Goal: Task Accomplishment & Management: Use online tool/utility

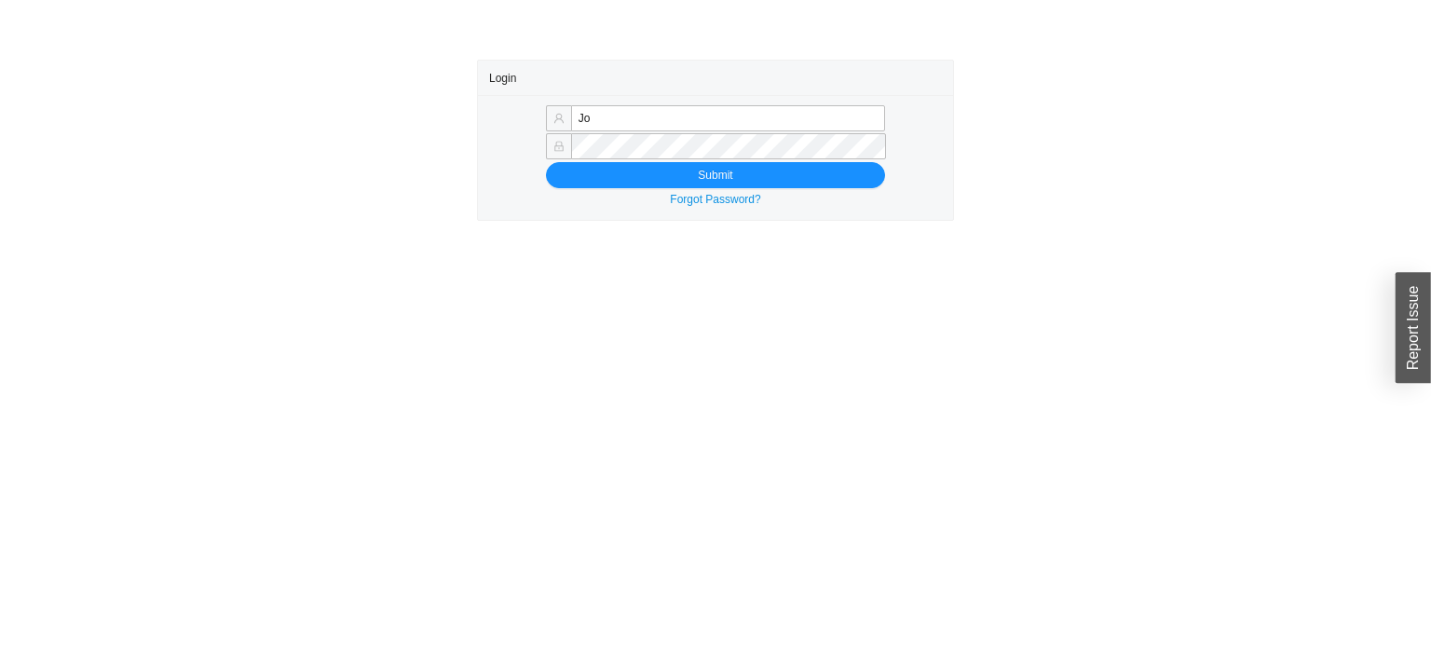
type input "J"
type input "Yossi+jose@asbathnj.com"
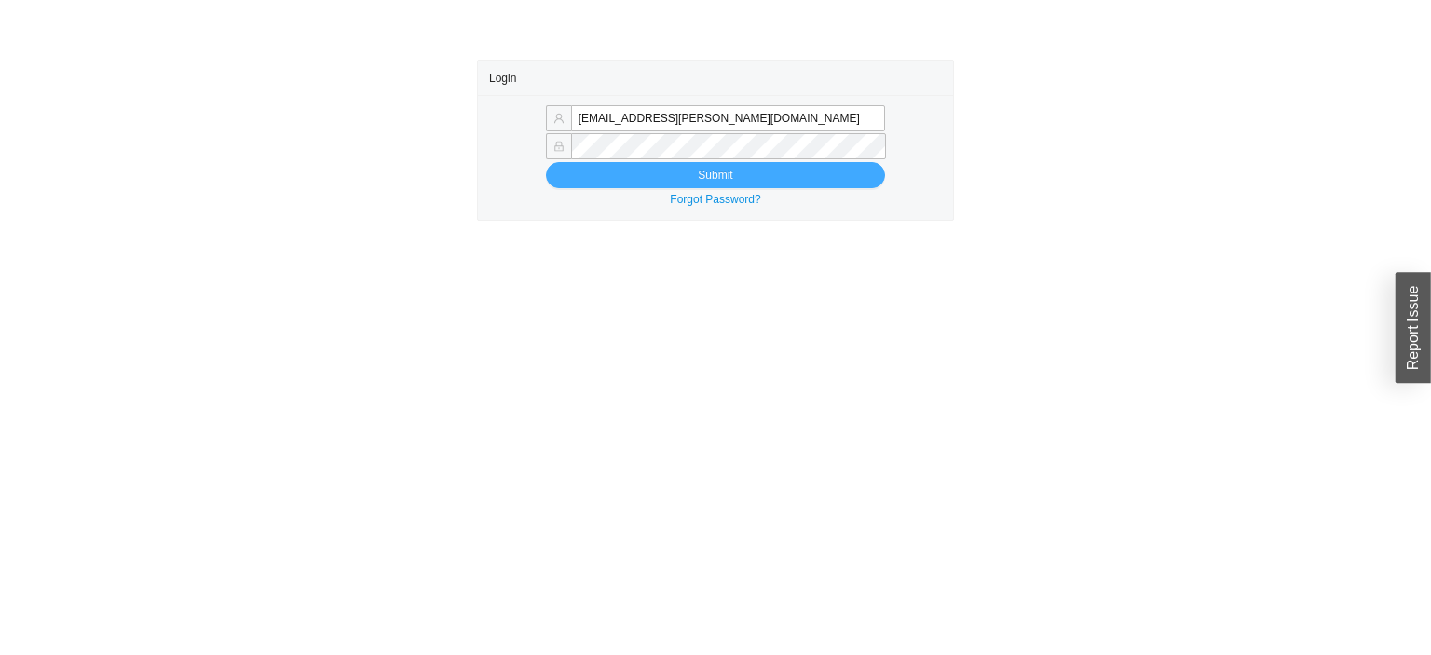
click at [579, 181] on button "Submit" at bounding box center [715, 175] width 339 height 26
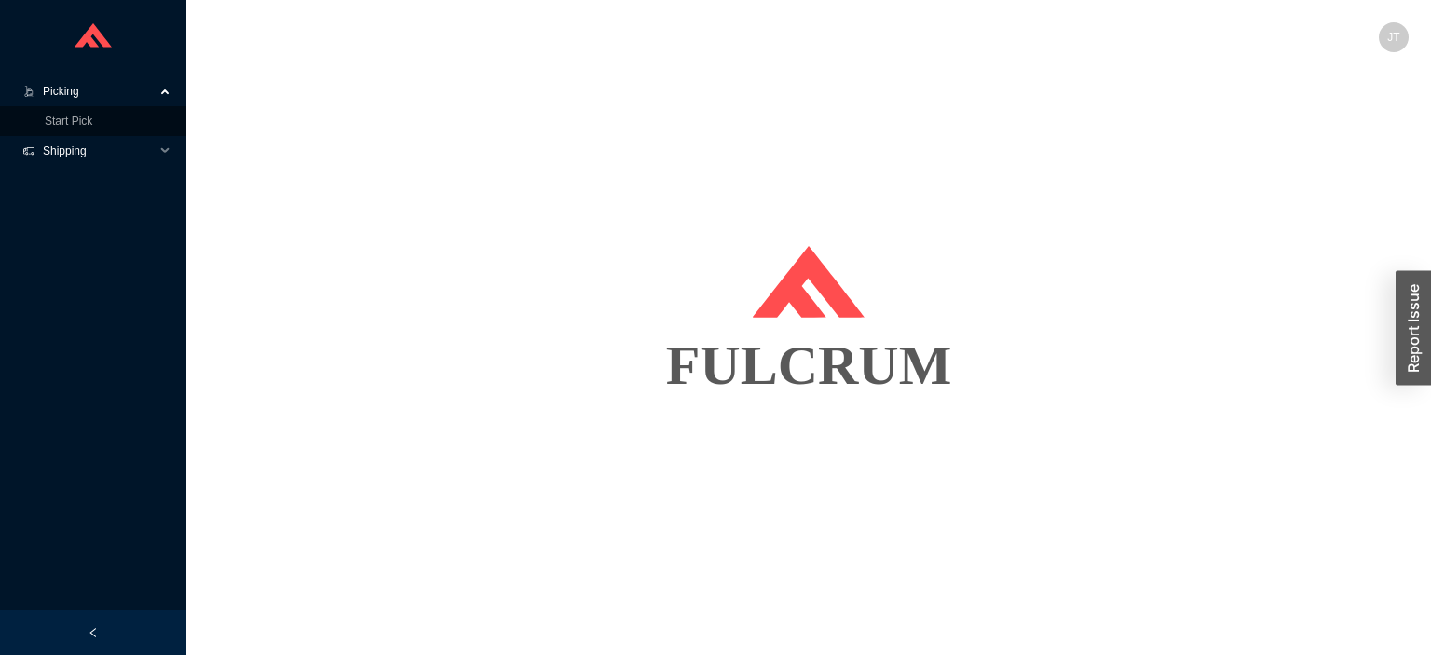
click at [75, 138] on span "Shipping" at bounding box center [99, 151] width 112 height 30
click at [52, 127] on link "Start Pick" at bounding box center [69, 121] width 48 height 13
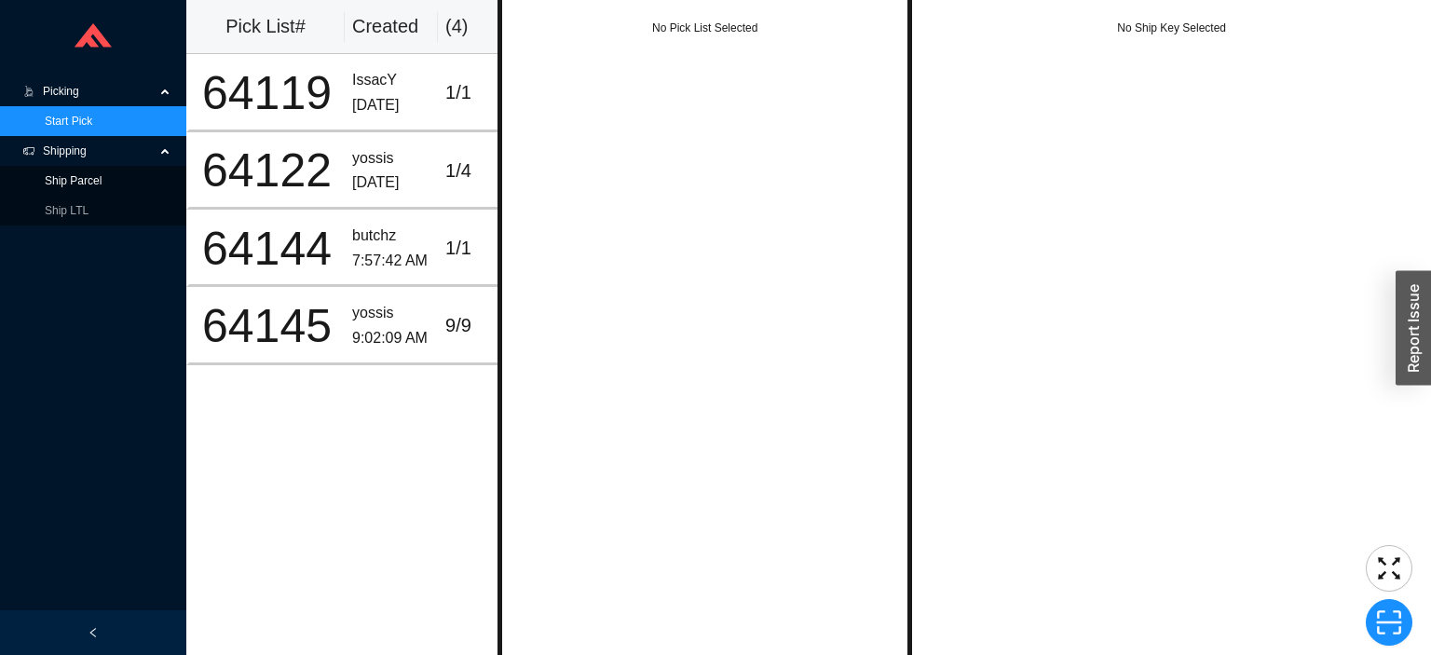
click at [67, 180] on link "Ship Parcel" at bounding box center [73, 180] width 57 height 13
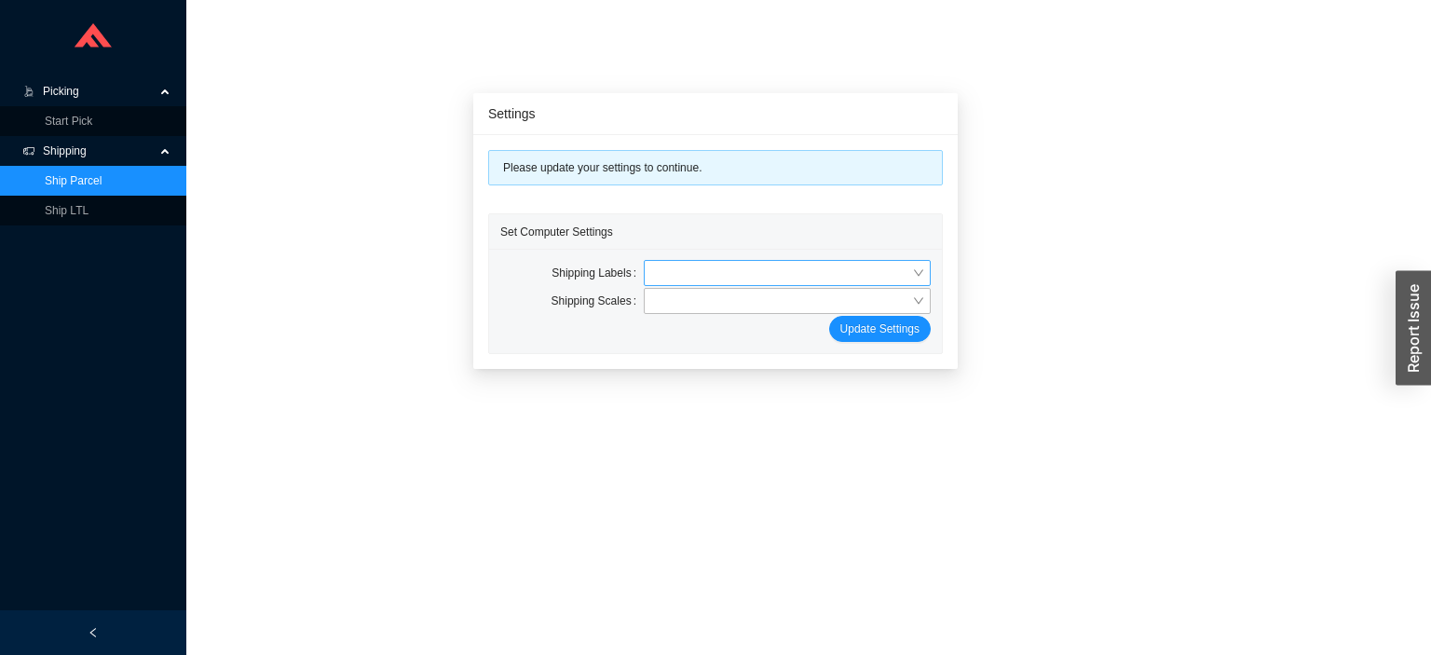
click at [681, 277] on input "search" at bounding box center [781, 273] width 261 height 24
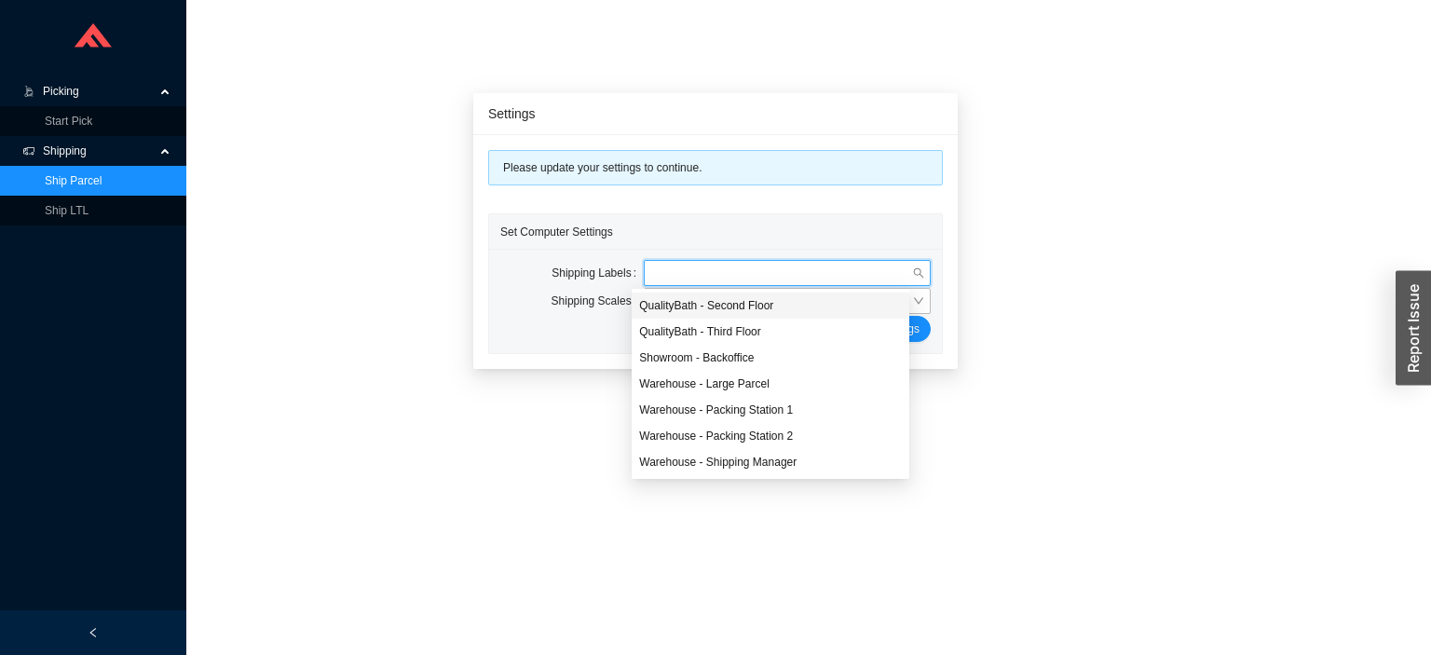
click at [677, 458] on div "Warehouse - Shipping Manager" at bounding box center [770, 462] width 263 height 17
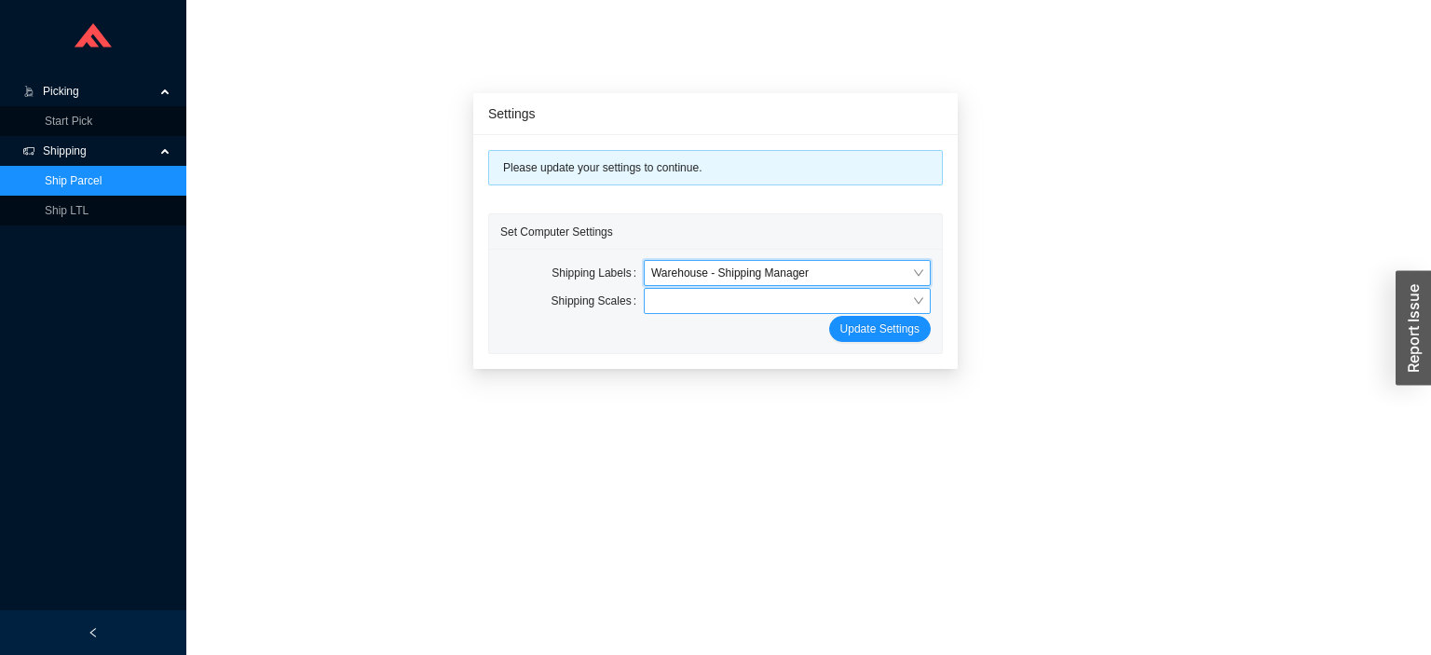
click at [656, 298] on input "search" at bounding box center [781, 301] width 261 height 24
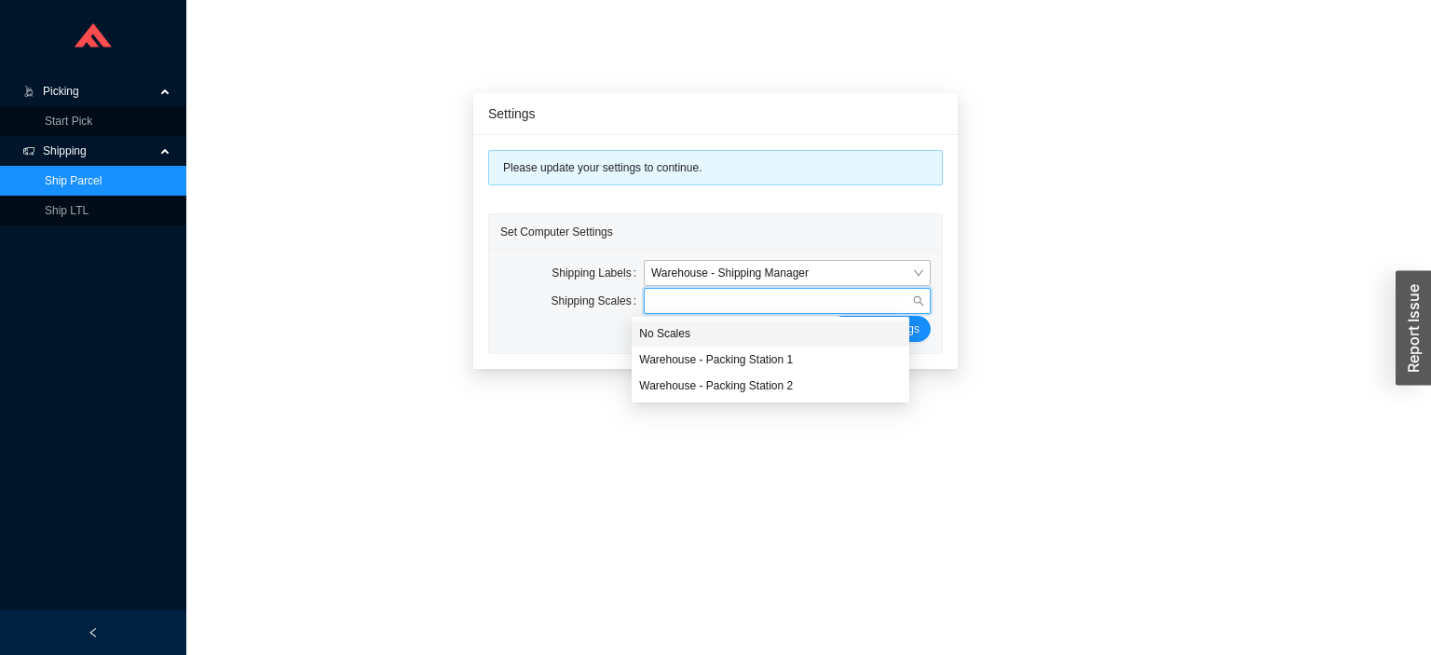
click at [656, 337] on div "No Scales" at bounding box center [770, 333] width 263 height 17
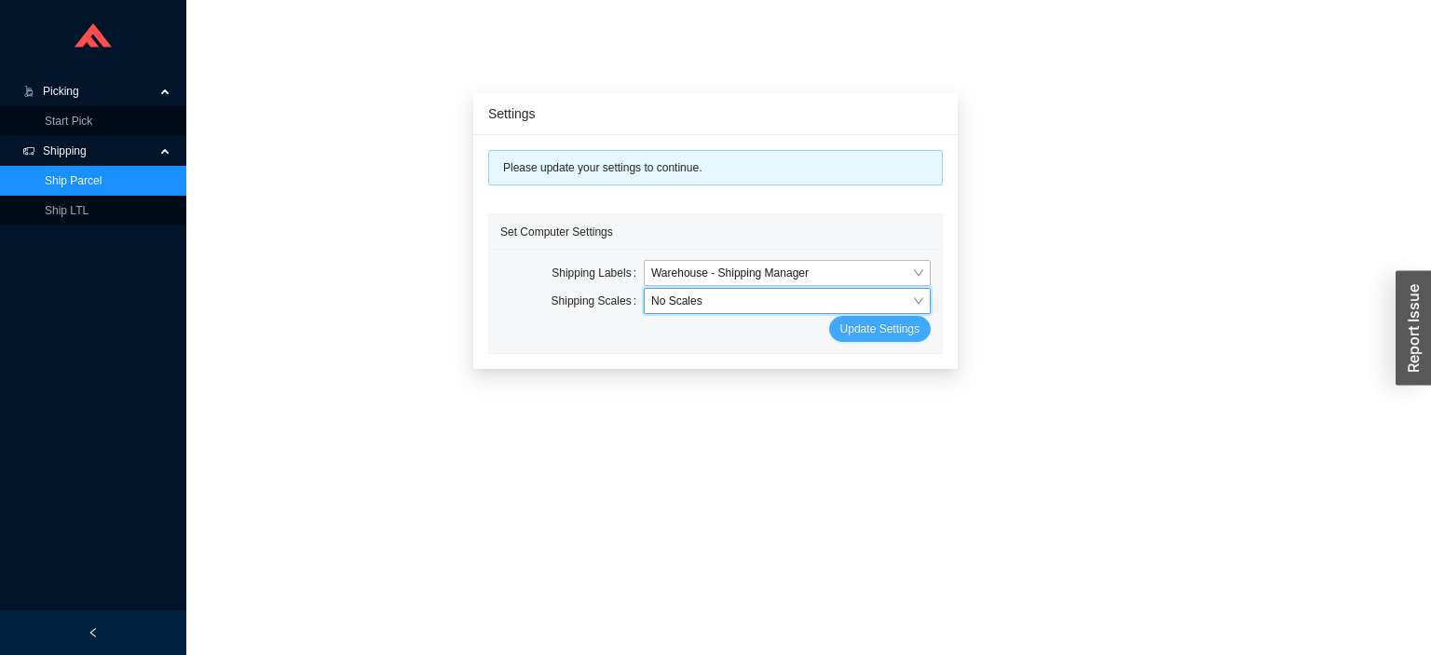
click at [840, 333] on span "Update Settings" at bounding box center [879, 328] width 79 height 19
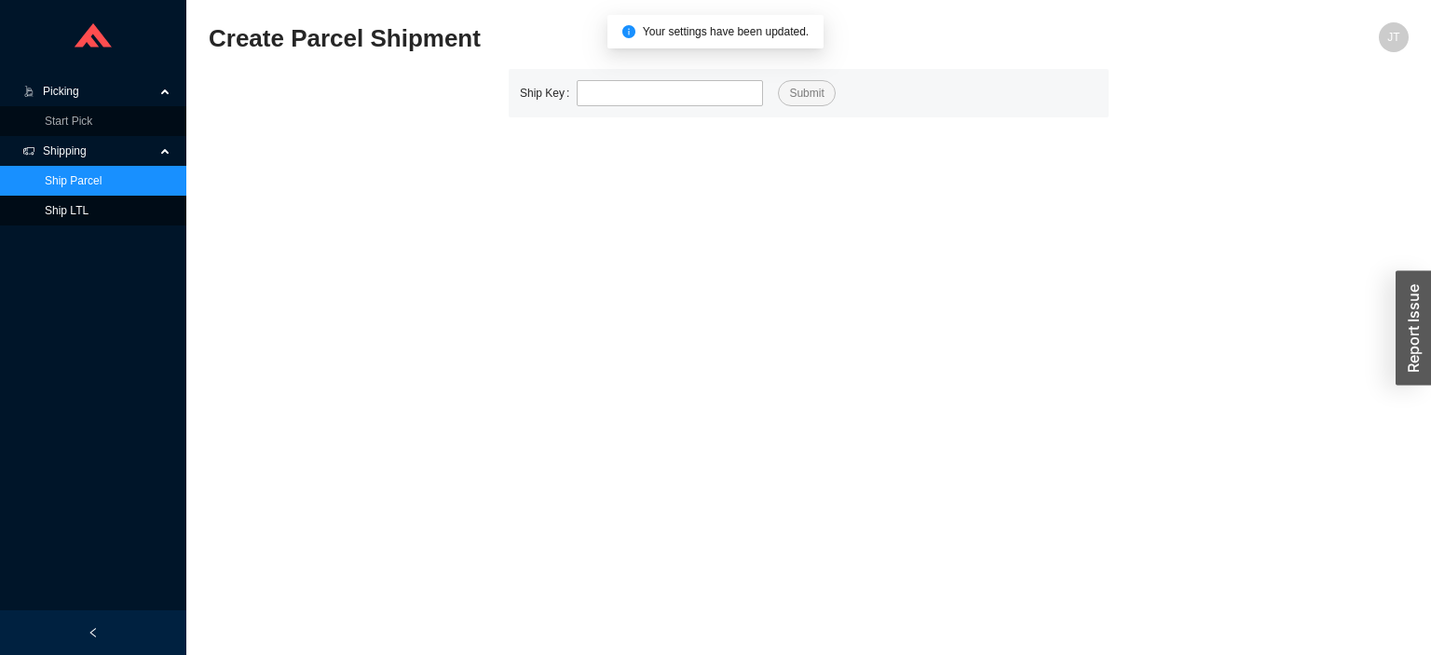
click at [45, 215] on link "Ship LTL" at bounding box center [67, 210] width 44 height 13
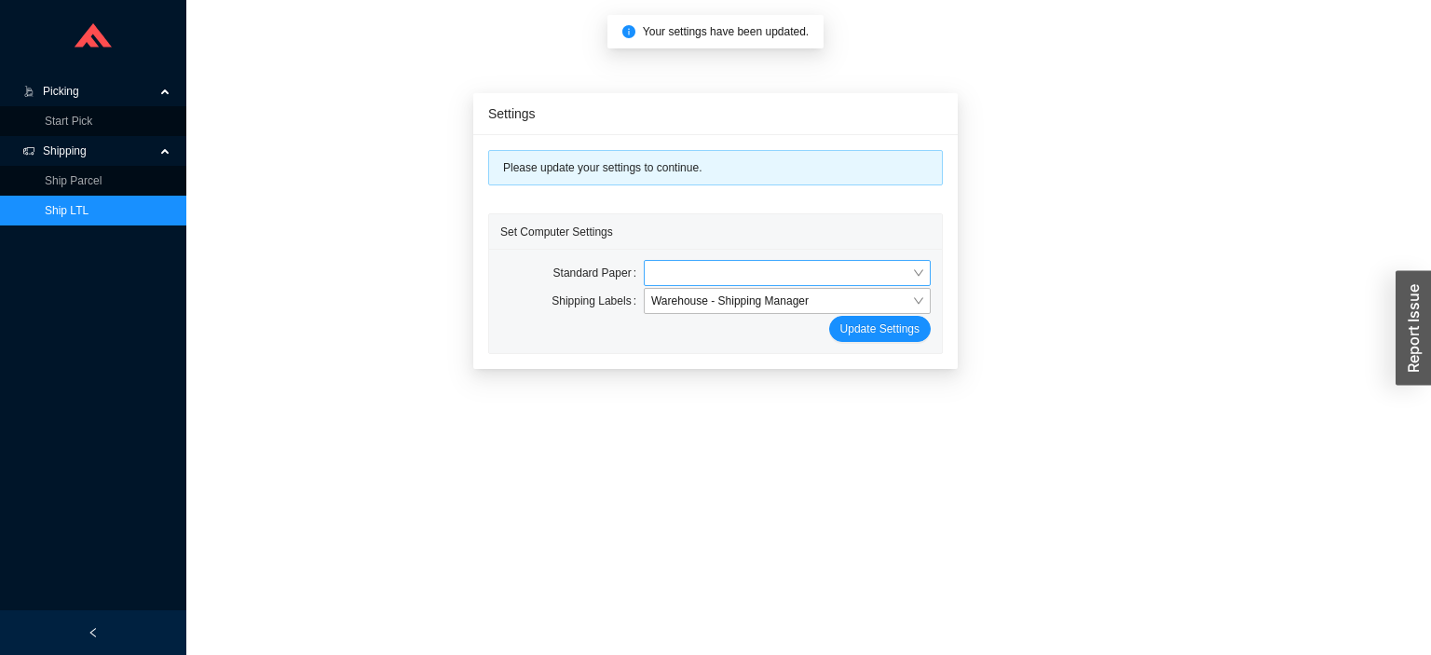
click at [689, 272] on input "search" at bounding box center [781, 273] width 261 height 24
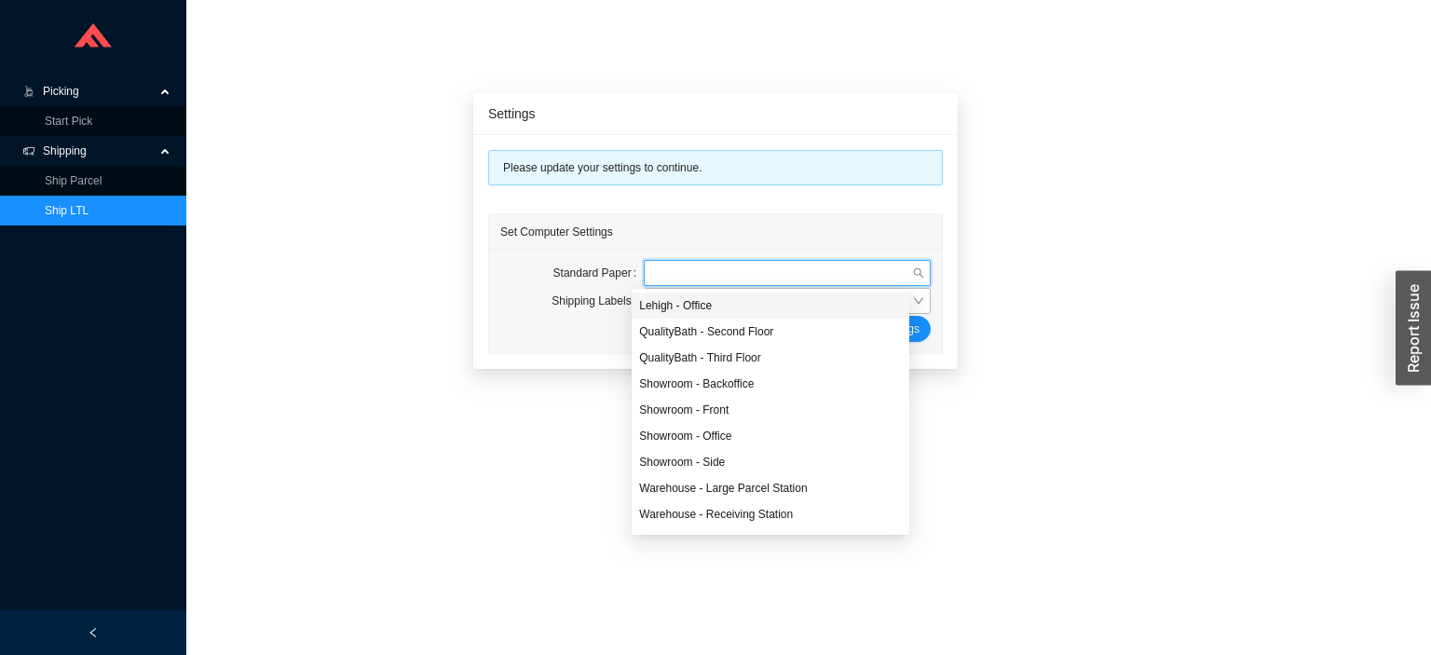
scroll to position [48, 0]
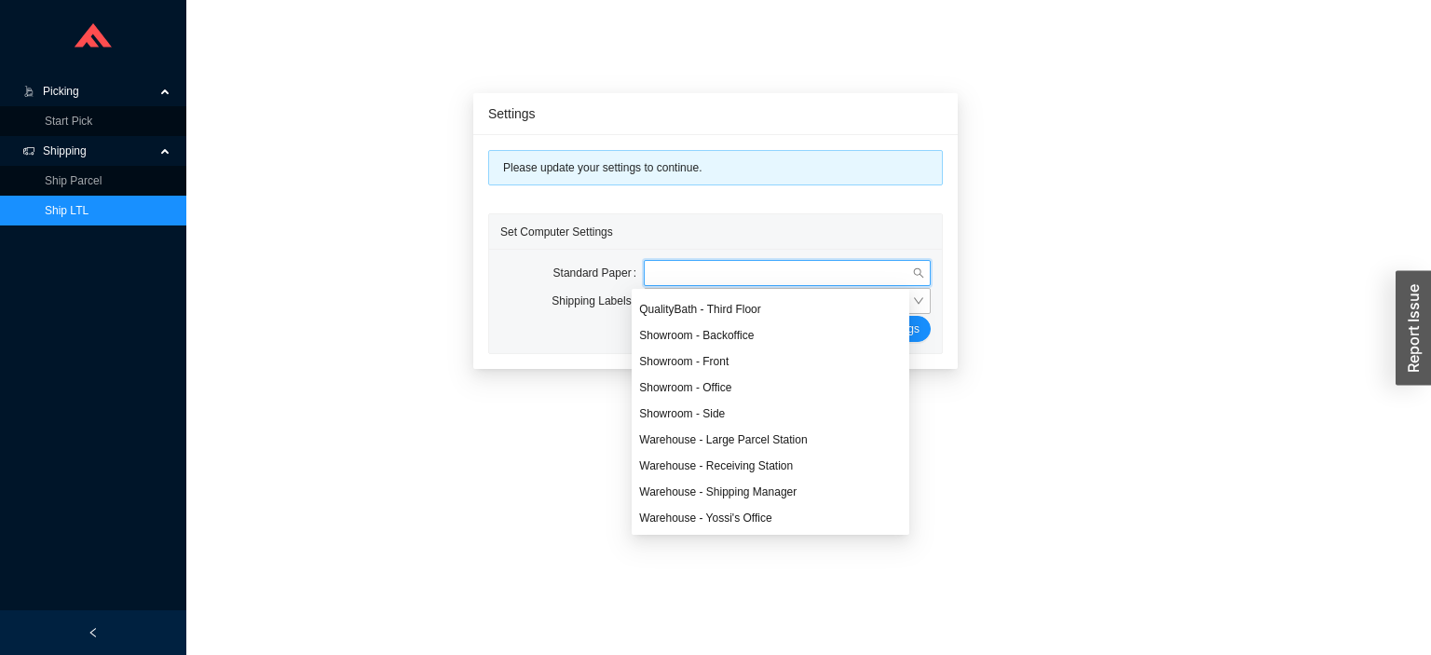
click at [678, 491] on div "Warehouse - Shipping Manager" at bounding box center [770, 491] width 263 height 17
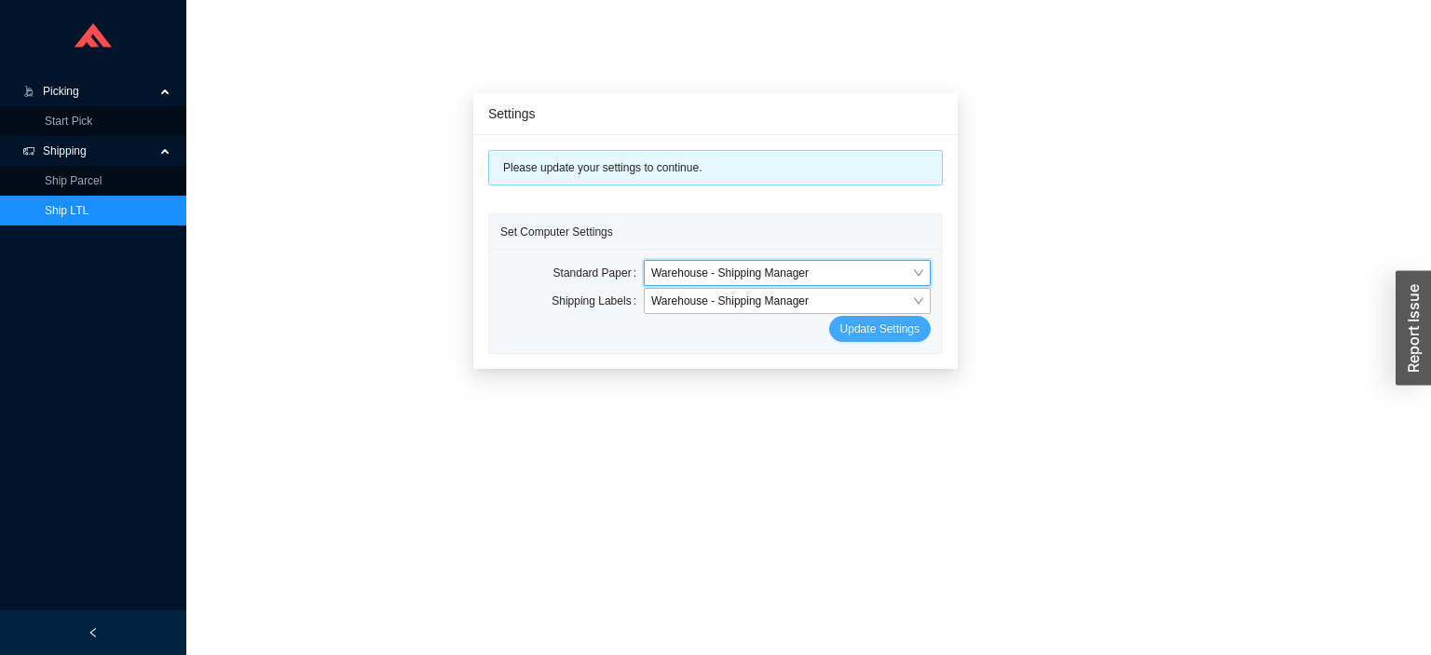
click at [849, 329] on span "Update Settings" at bounding box center [879, 328] width 79 height 19
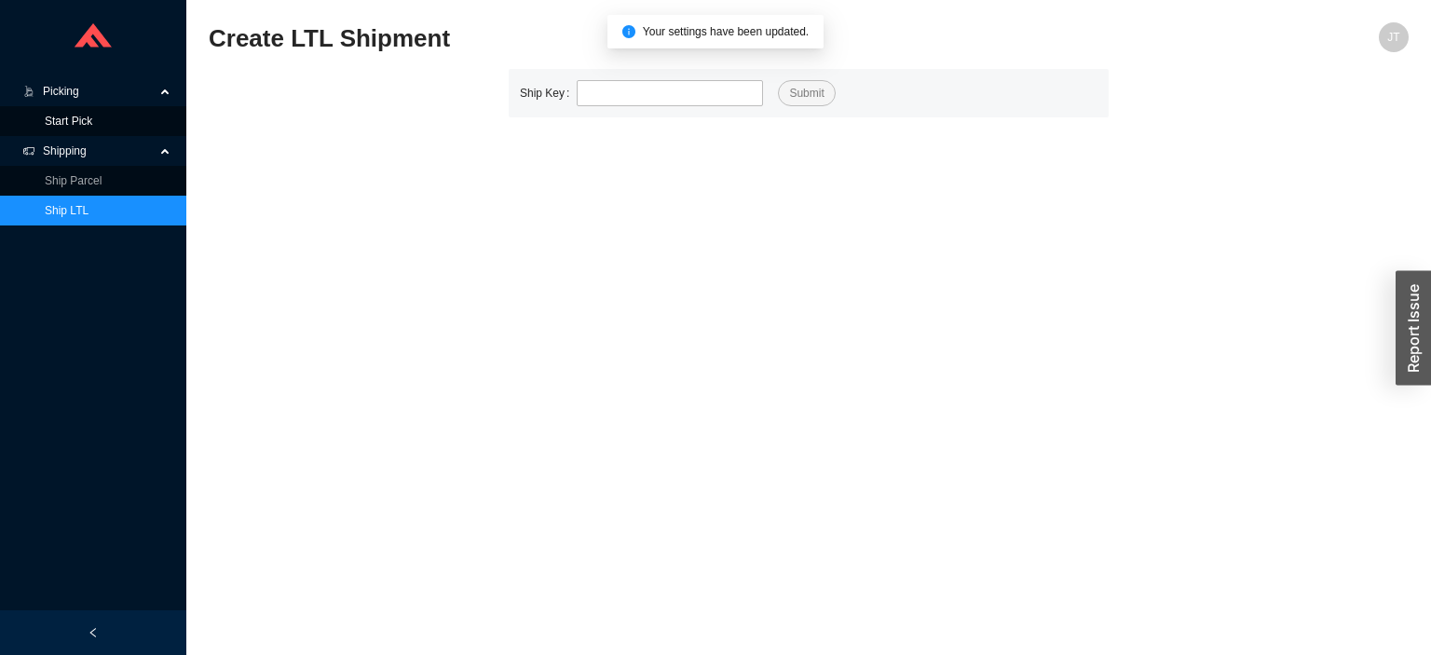
click at [89, 128] on link "Start Pick" at bounding box center [69, 121] width 48 height 13
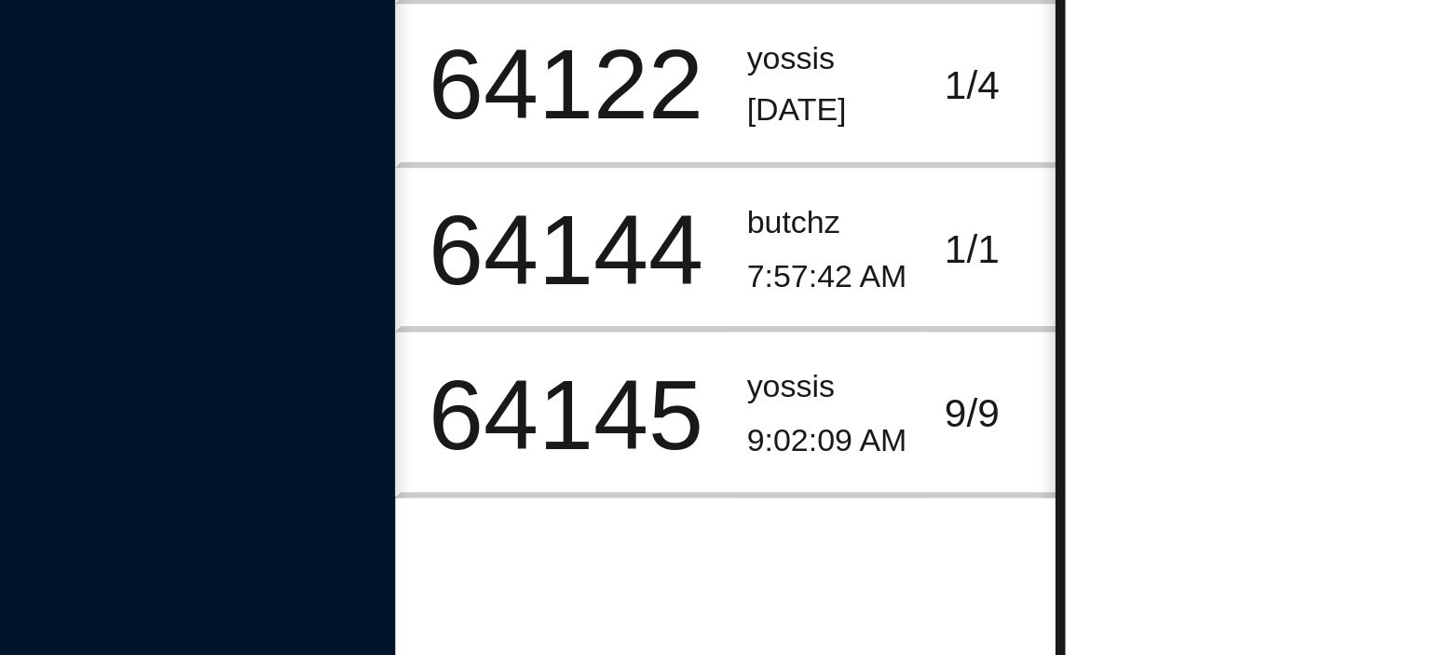
scroll to position [0, 1]
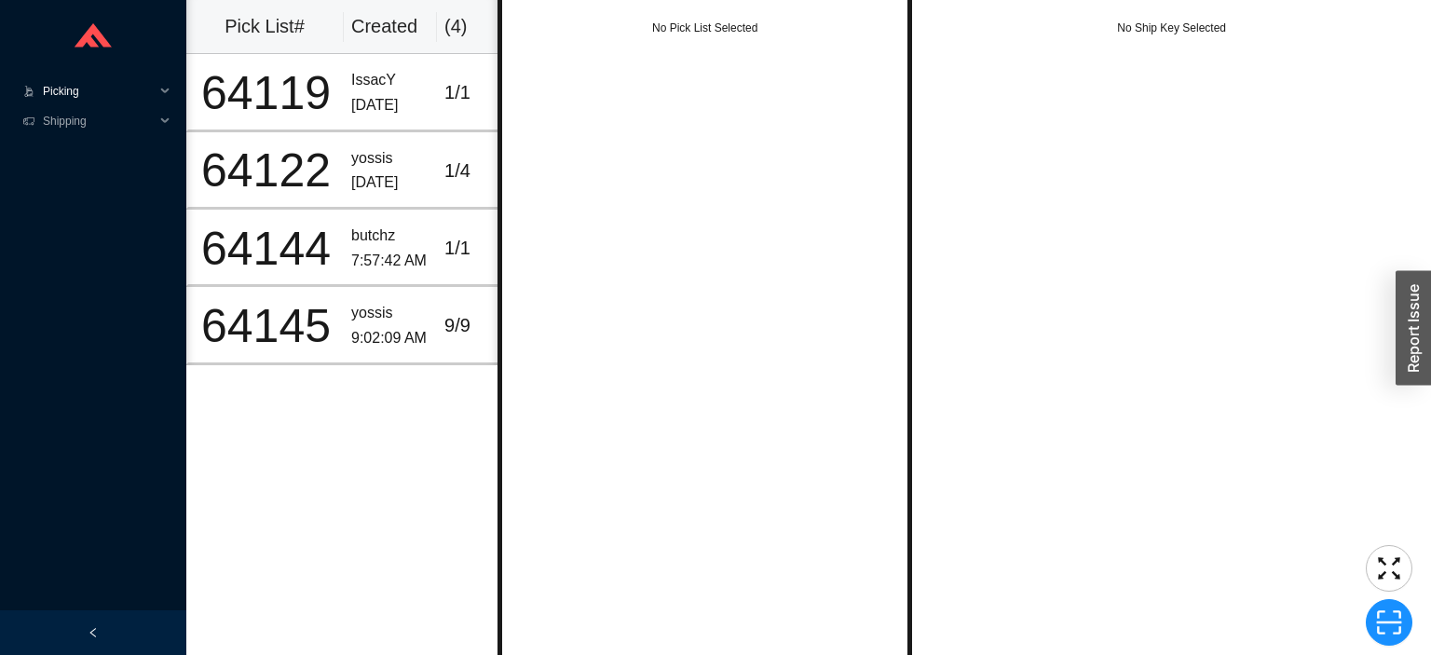
click at [163, 91] on icon at bounding box center [166, 91] width 9 height 0
click at [92, 115] on link "Start Pick" at bounding box center [69, 121] width 48 height 13
click at [29, 89] on icon ".warehouse-cart-packages-a{fill:none;stroke:currentColor;stroke-linecap:round;s…" at bounding box center [28, 91] width 11 height 11
click at [48, 87] on span "Picking" at bounding box center [99, 91] width 112 height 30
click at [63, 118] on link "Start Pick" at bounding box center [69, 121] width 48 height 13
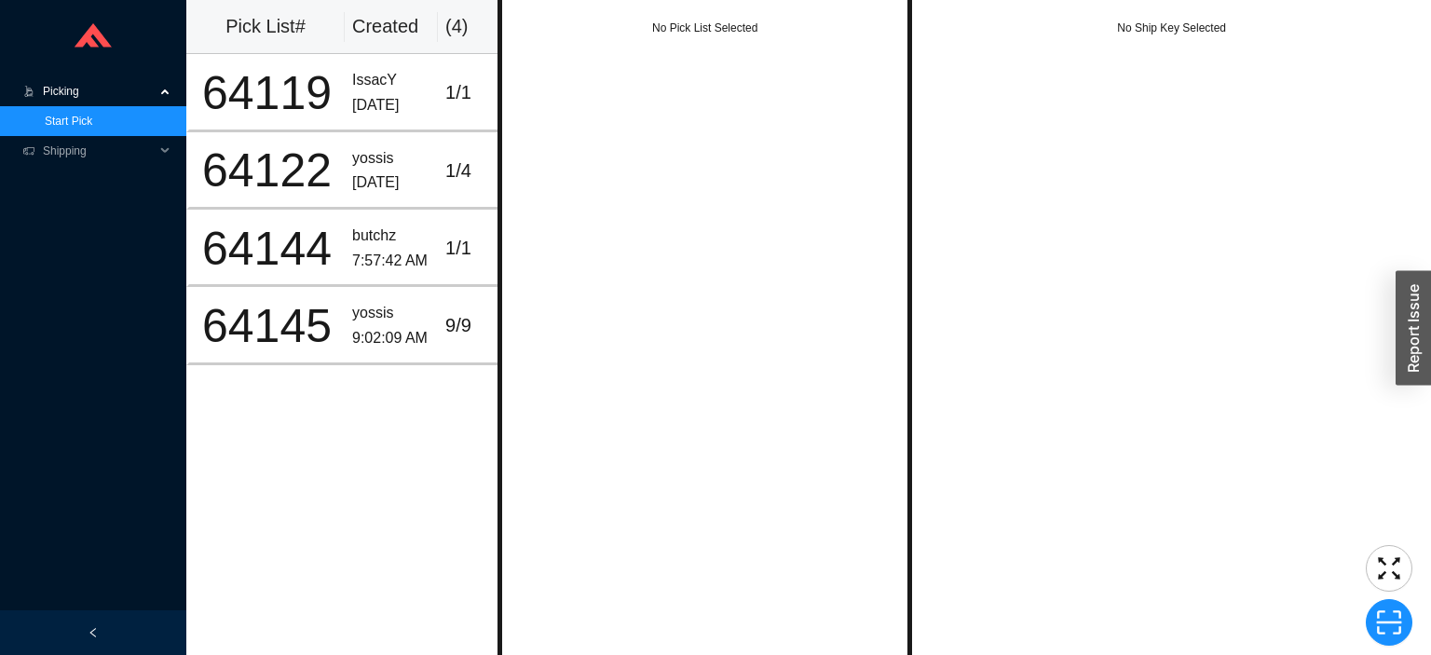
click at [52, 90] on span "Picking" at bounding box center [99, 91] width 112 height 30
click at [51, 130] on span "Shipping" at bounding box center [99, 121] width 112 height 30
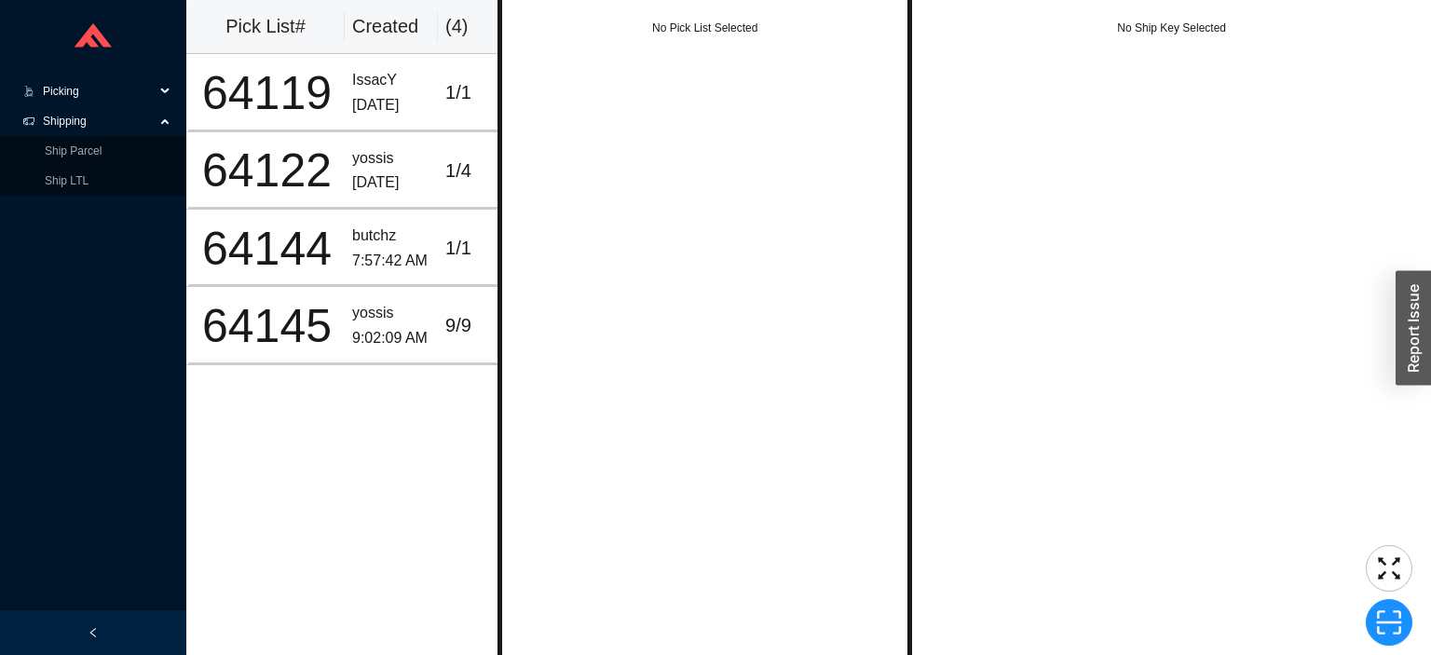
click at [71, 91] on span "Picking" at bounding box center [99, 91] width 112 height 30
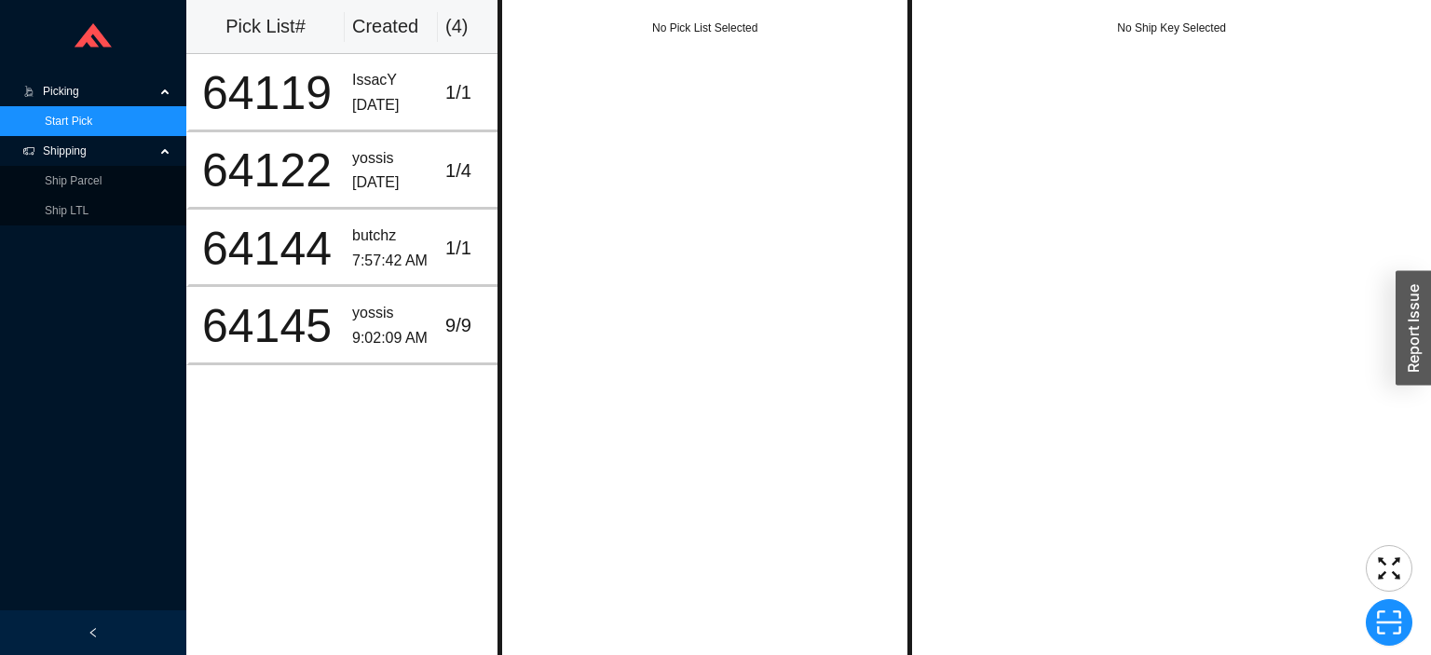
click at [52, 128] on link "Start Pick" at bounding box center [69, 121] width 48 height 13
click at [325, 91] on div "64119" at bounding box center [267, 93] width 141 height 47
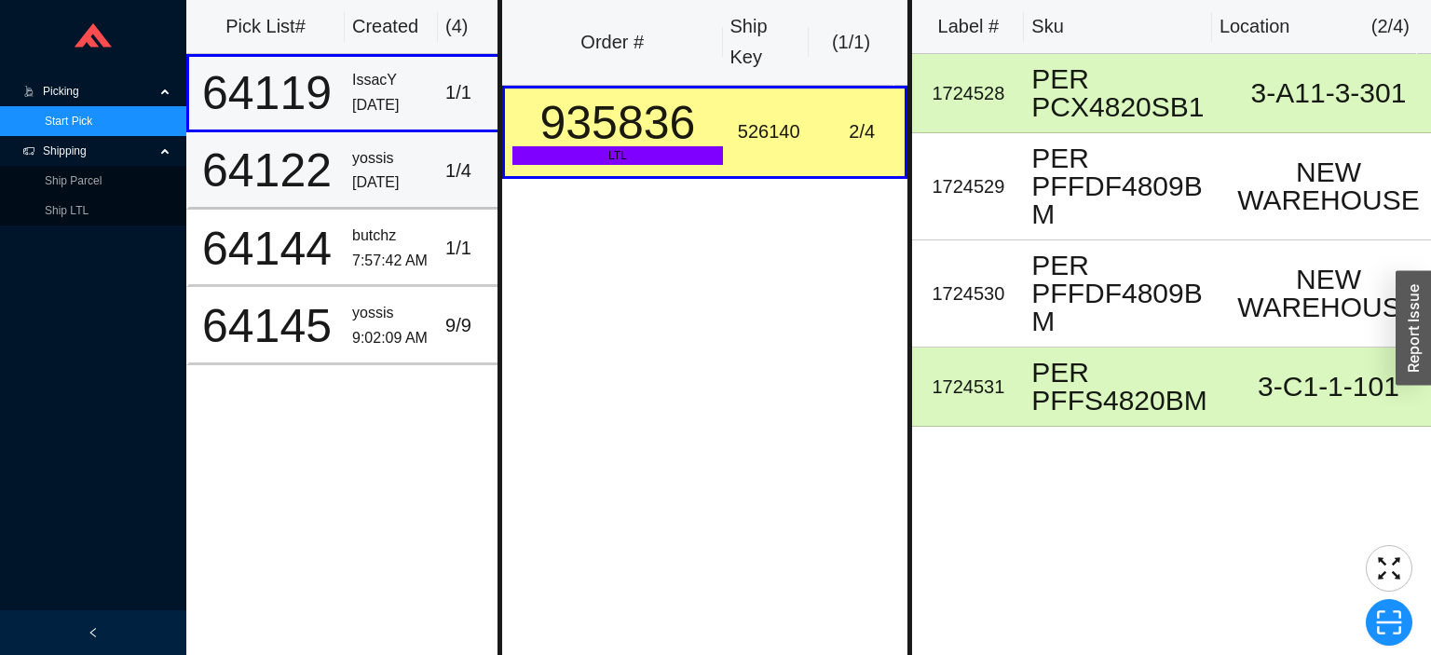
click at [365, 205] on td "yossis 8/27/2025" at bounding box center [391, 170] width 93 height 77
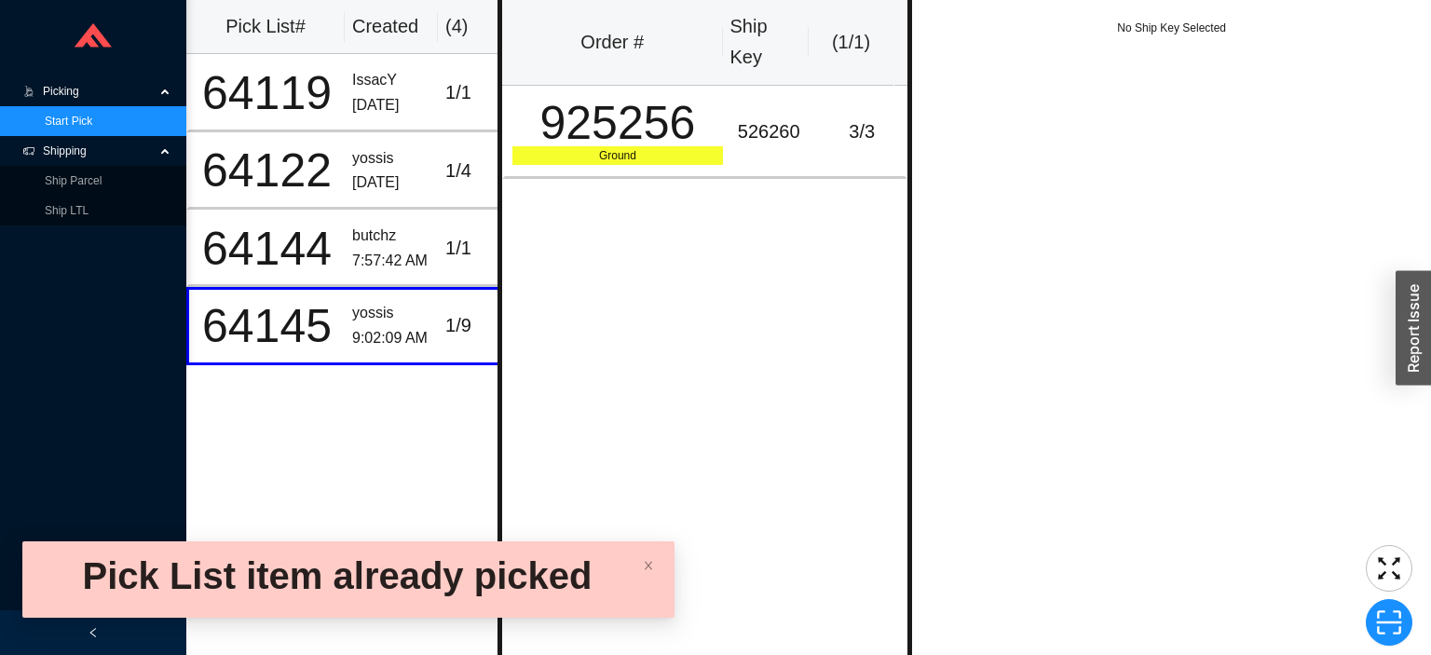
scroll to position [0, 28]
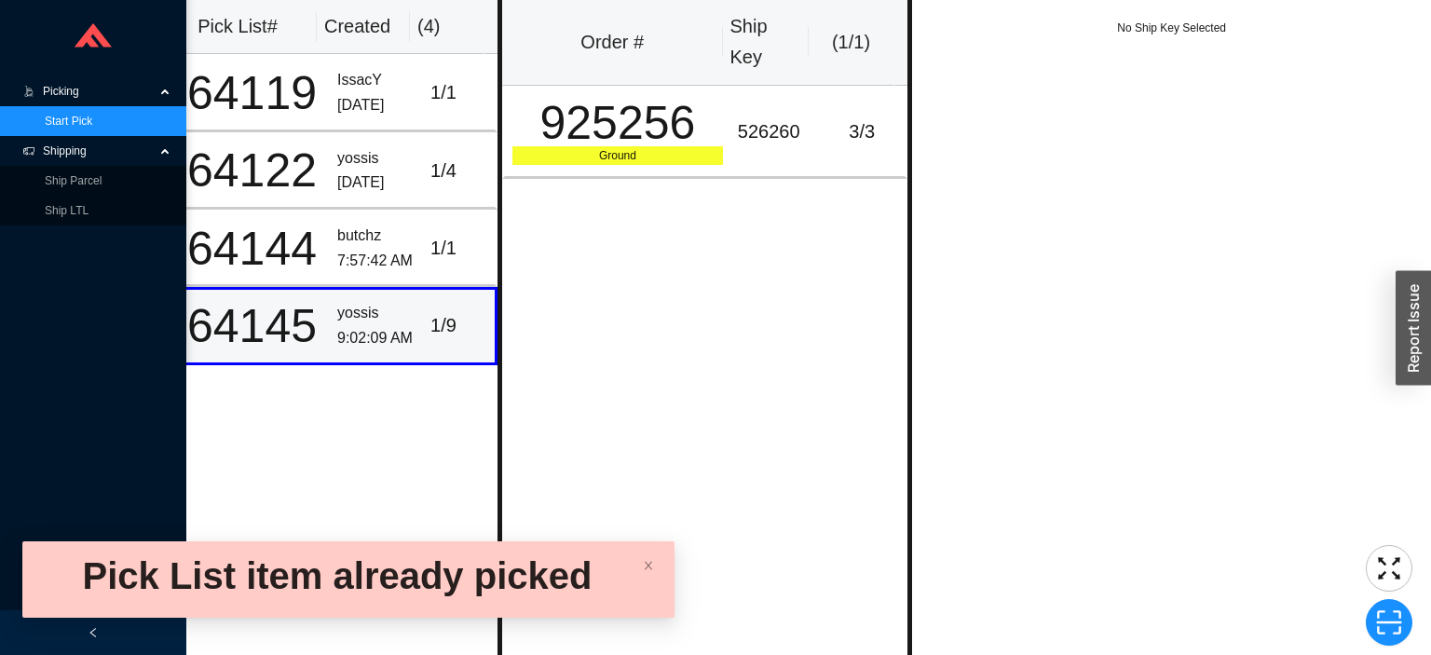
click at [341, 335] on div "9:02:09 AM" at bounding box center [376, 338] width 78 height 25
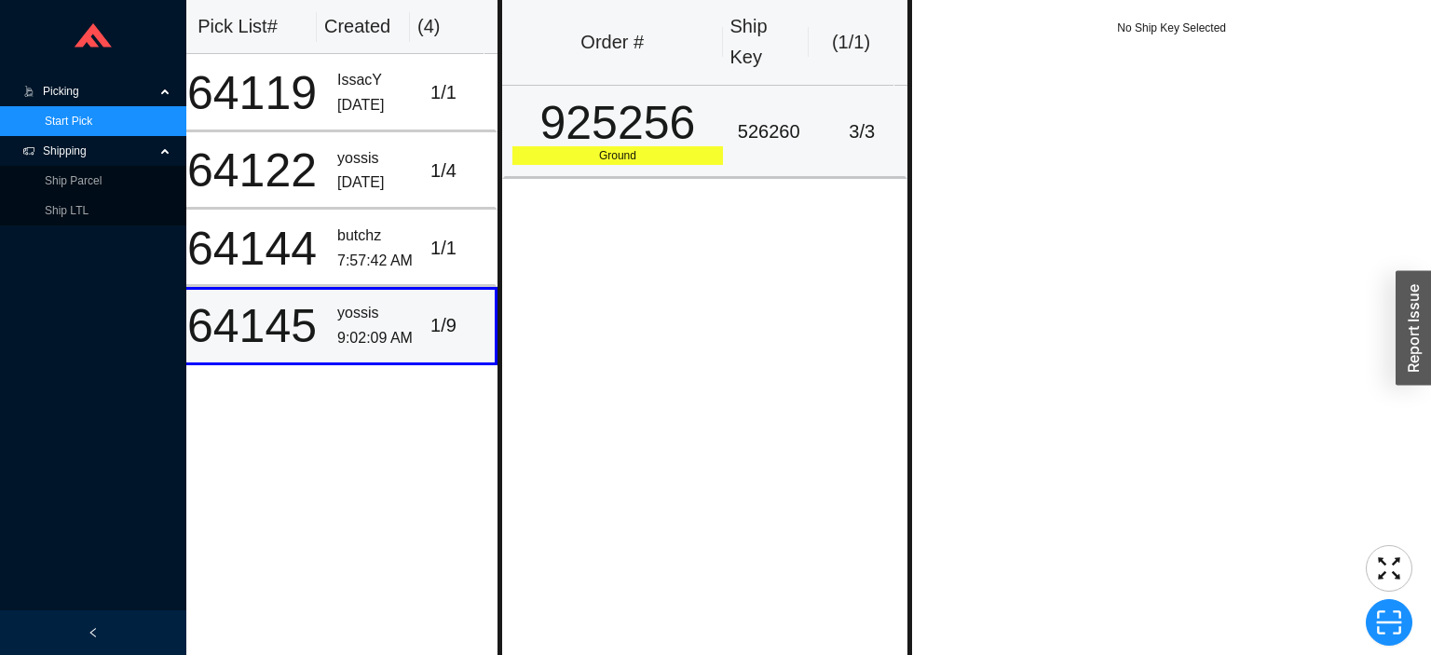
click at [588, 121] on div "925256" at bounding box center [617, 123] width 211 height 47
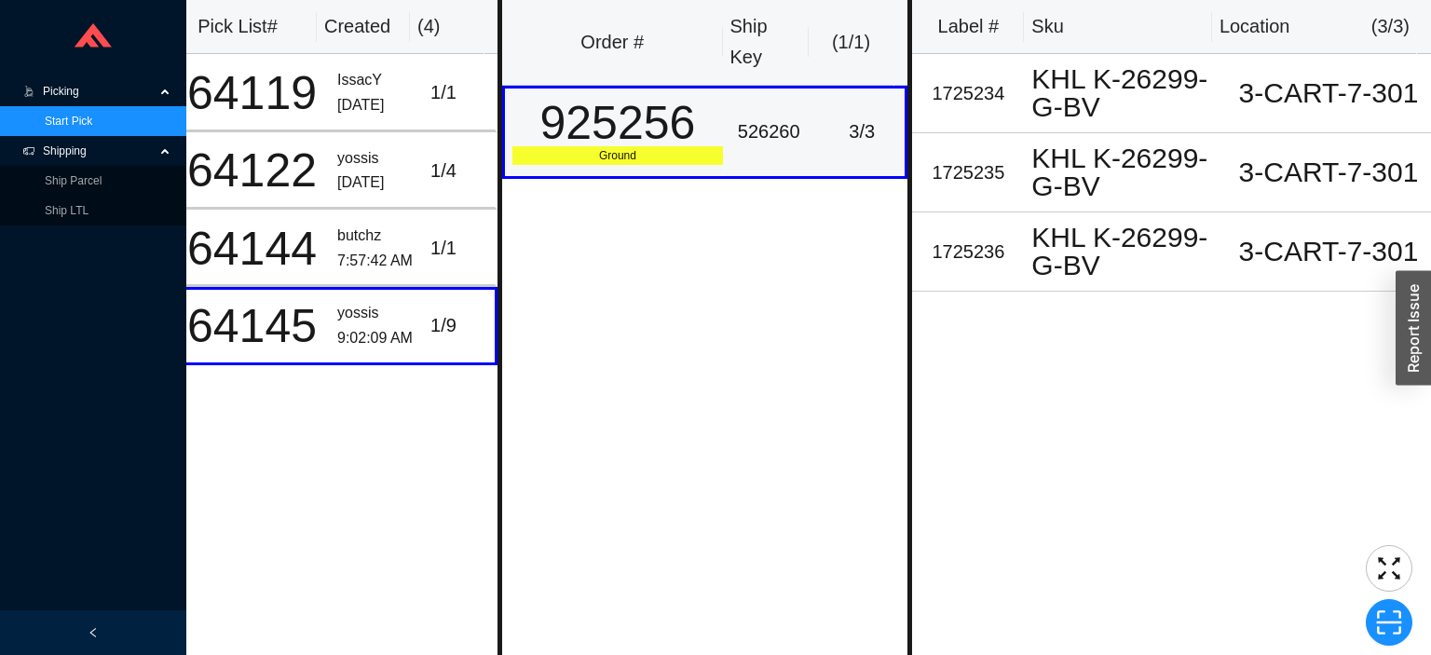
click at [75, 119] on link "Start Pick" at bounding box center [69, 121] width 48 height 13
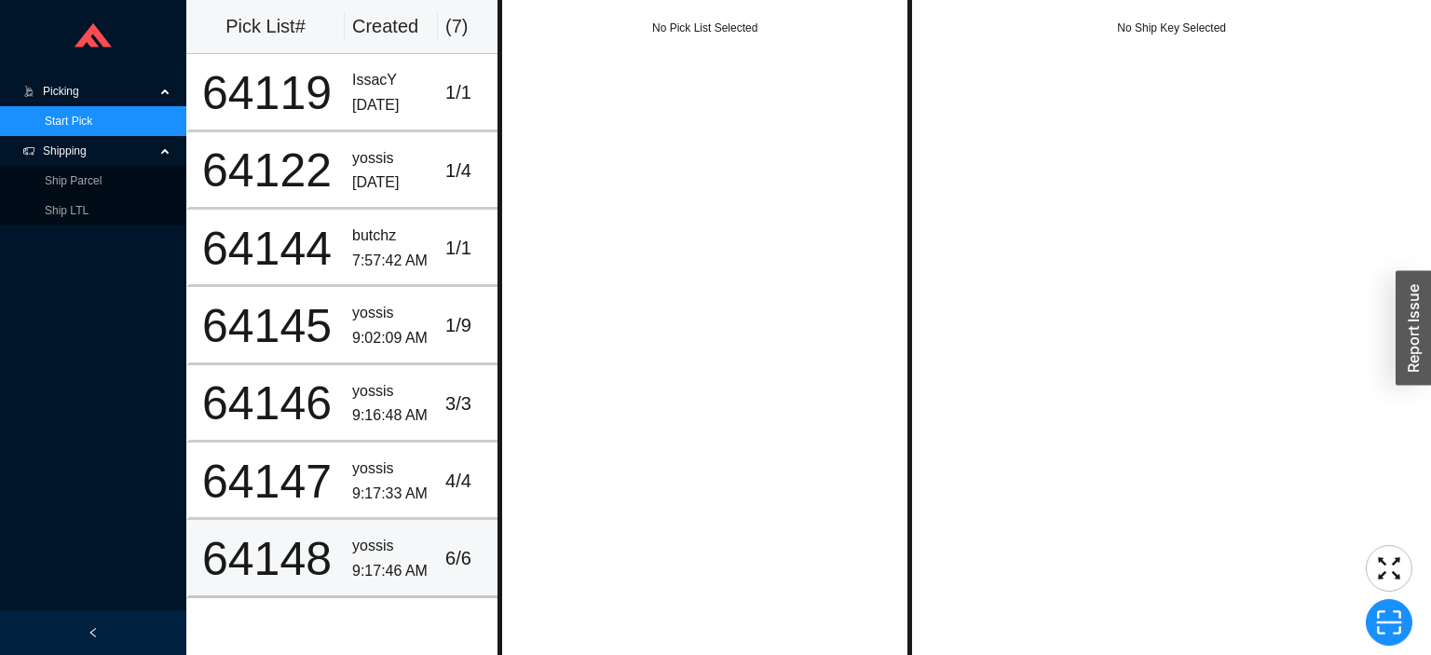
click at [375, 564] on div "9:17:46 AM" at bounding box center [391, 571] width 78 height 25
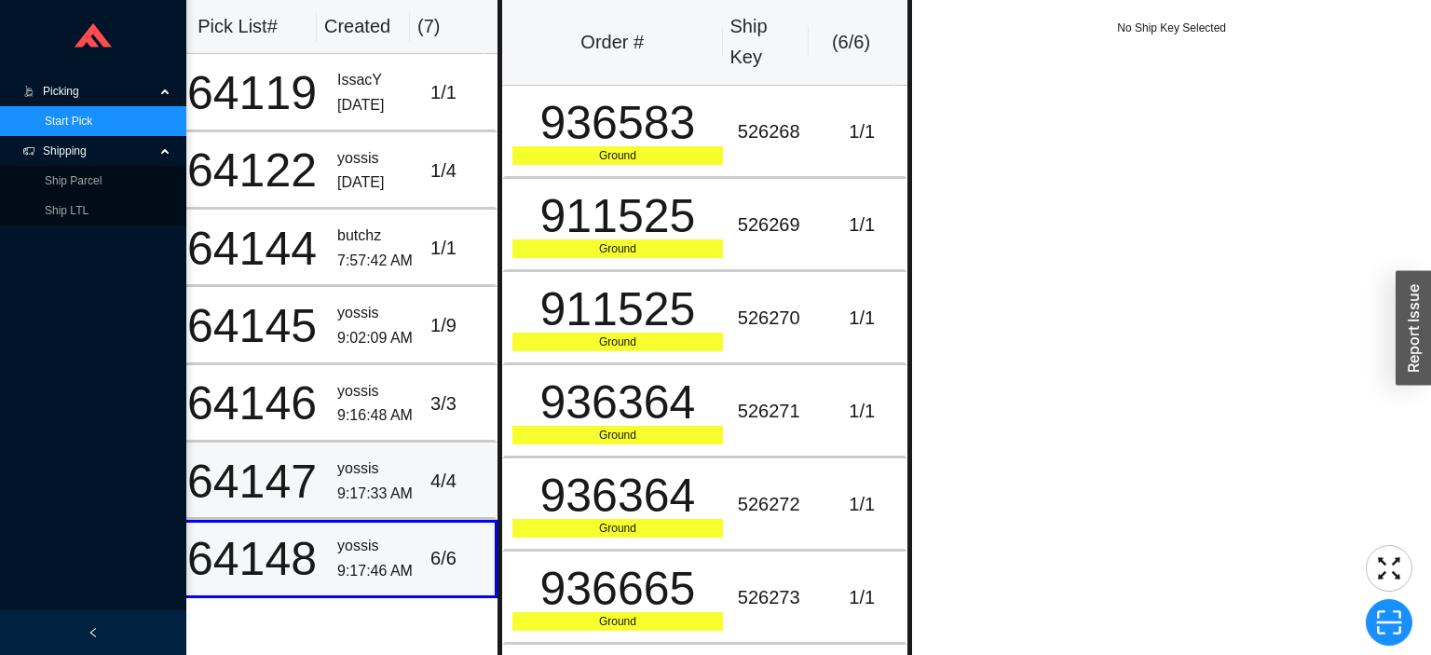
click at [403, 456] on td "yossis 9:17:33 AM" at bounding box center [376, 480] width 93 height 77
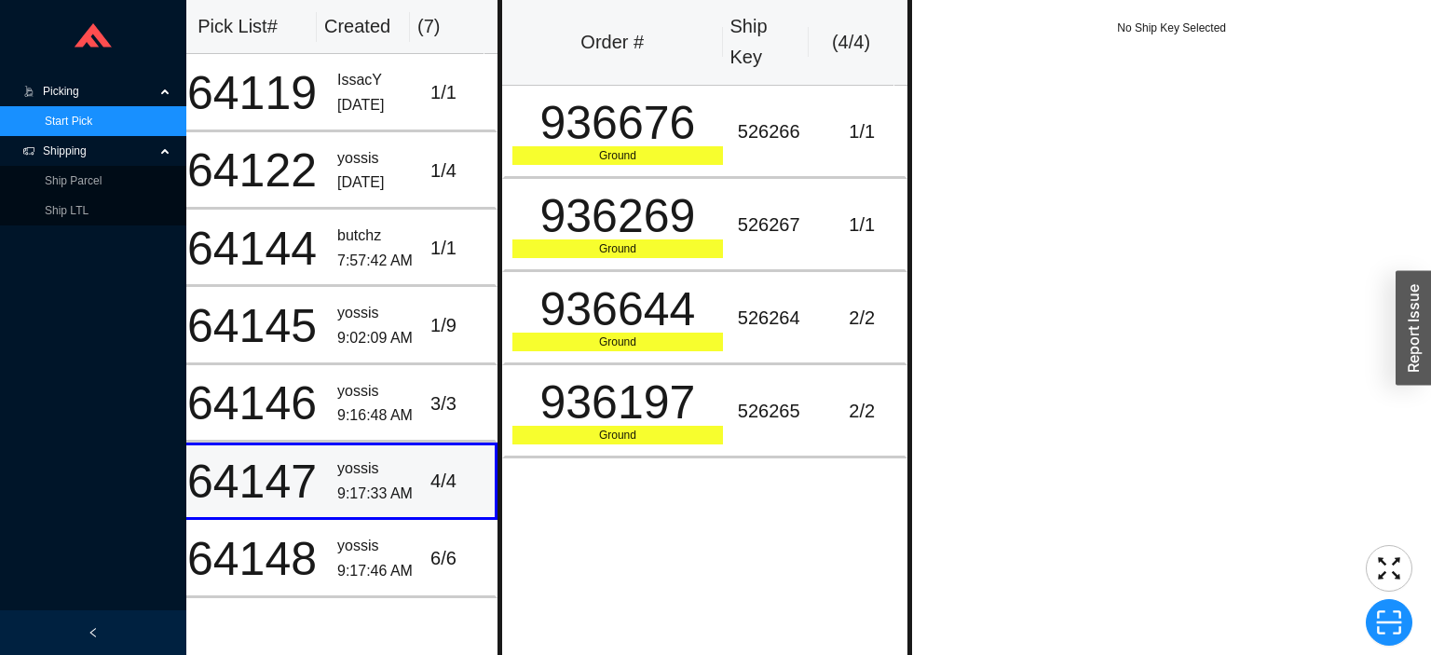
click at [592, 380] on div "936197" at bounding box center [617, 402] width 211 height 47
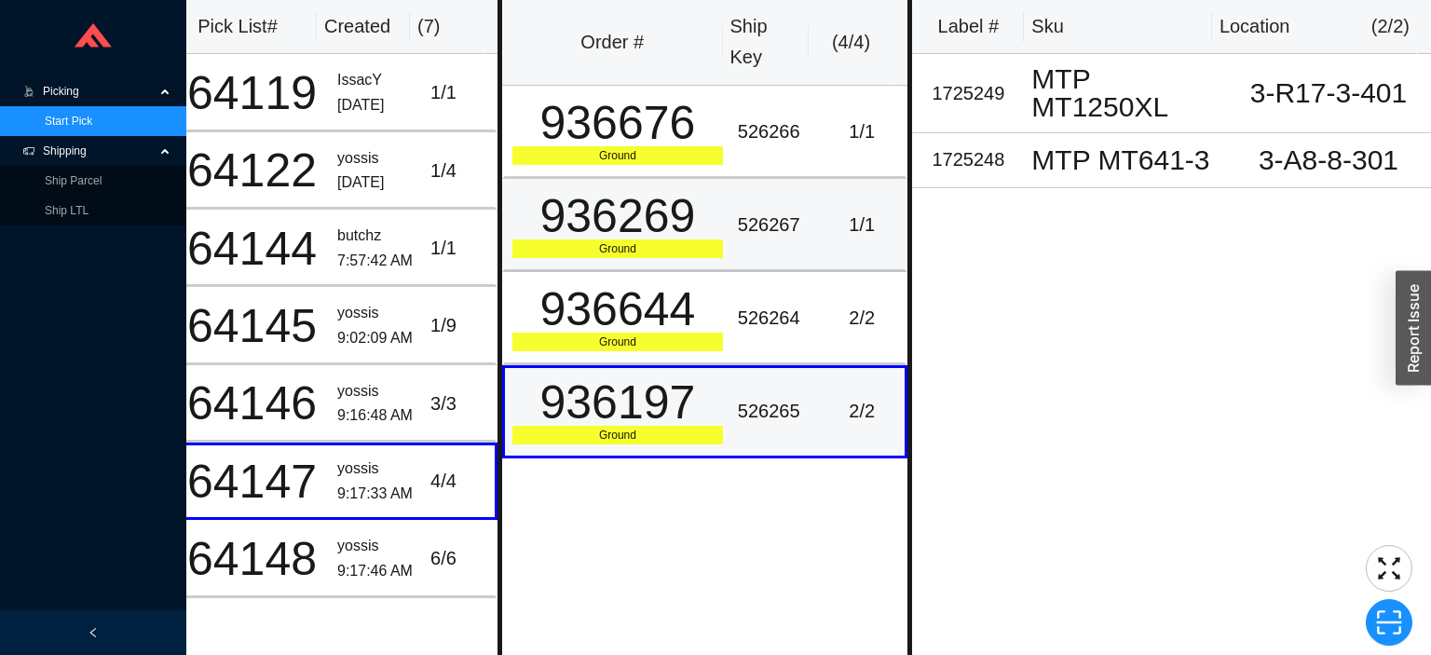
click at [606, 236] on div "936269" at bounding box center [617, 216] width 211 height 47
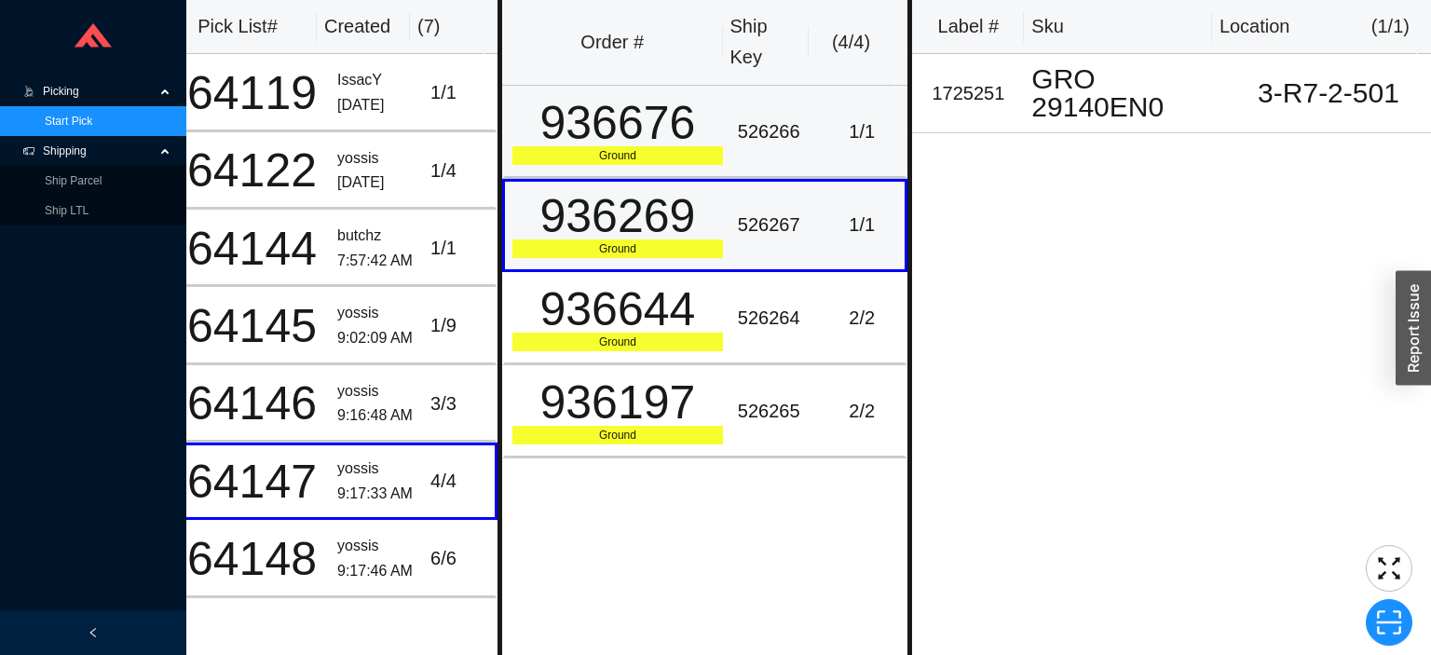
click at [583, 166] on td "936676 Ground" at bounding box center [616, 132] width 228 height 93
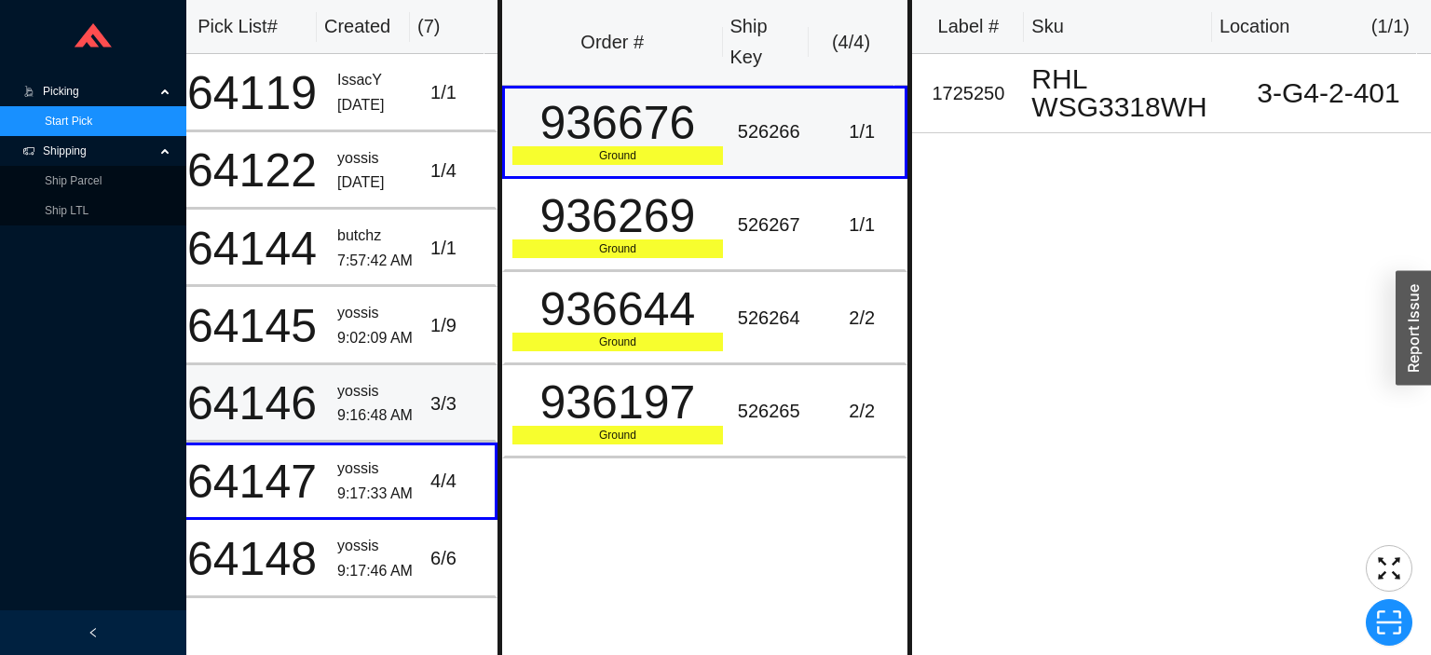
click at [337, 384] on div "yossis" at bounding box center [376, 391] width 78 height 25
